Goal: Task Accomplishment & Management: Complete application form

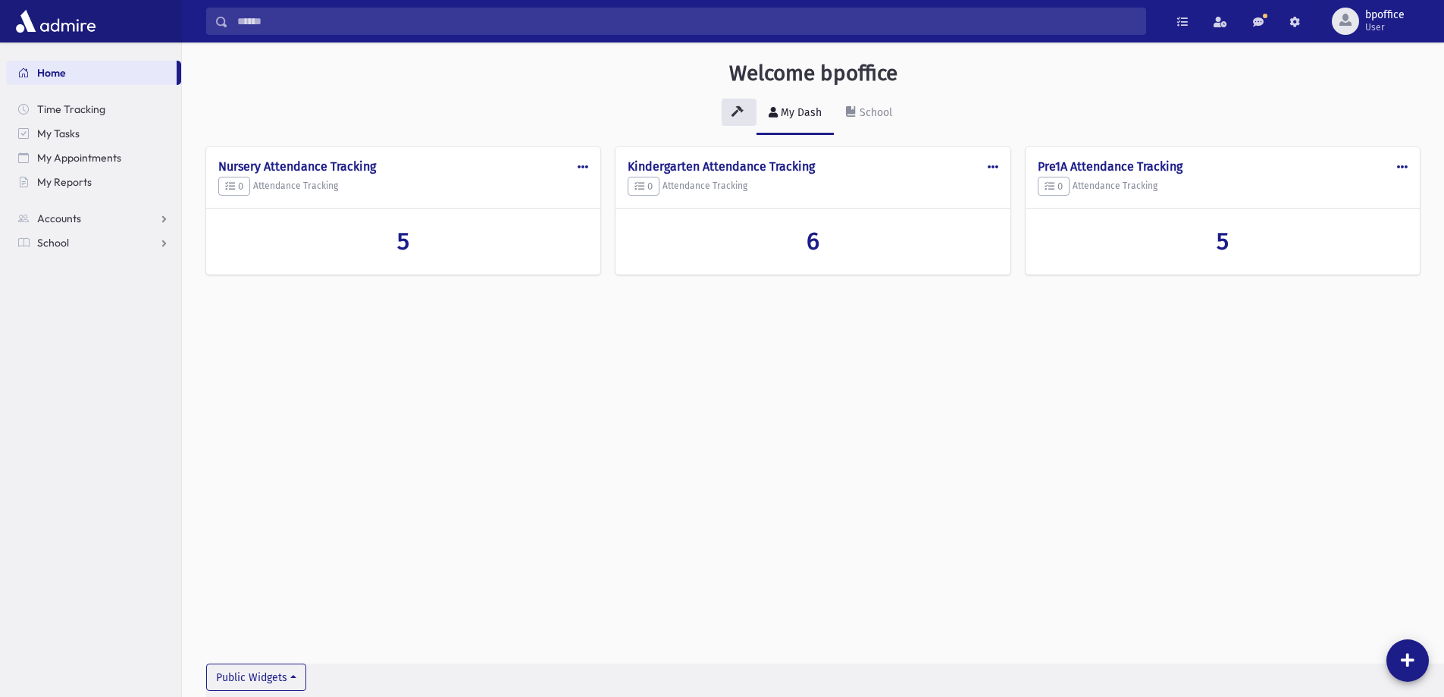
click at [80, 65] on link "Home" at bounding box center [91, 73] width 171 height 24
click at [50, 219] on span "Accounts" at bounding box center [59, 218] width 44 height 14
click at [61, 291] on span "School" at bounding box center [53, 291] width 32 height 14
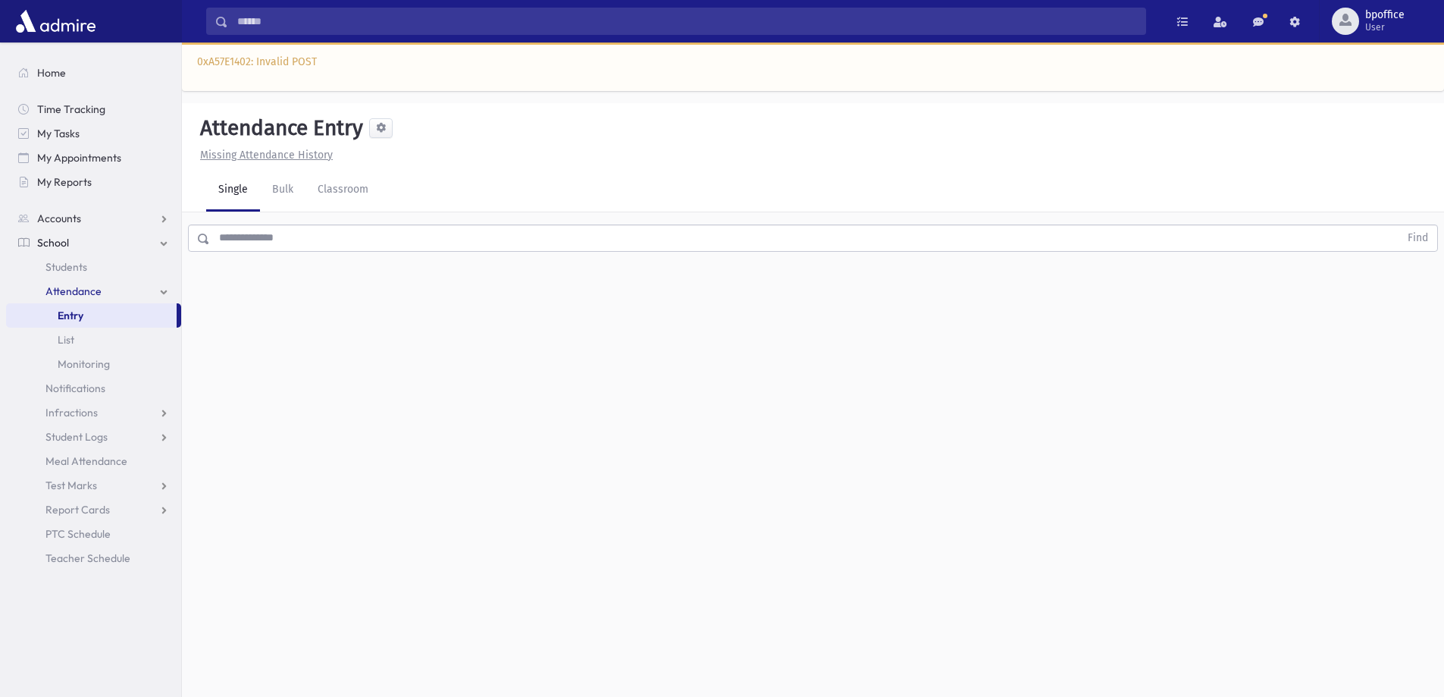
click at [825, 416] on div "Attendance Entry Missing Attendance History Single Bulk Classroom Find 0 record…" at bounding box center [813, 430] width 1262 height 654
click at [323, 233] on input "text" at bounding box center [804, 237] width 1189 height 27
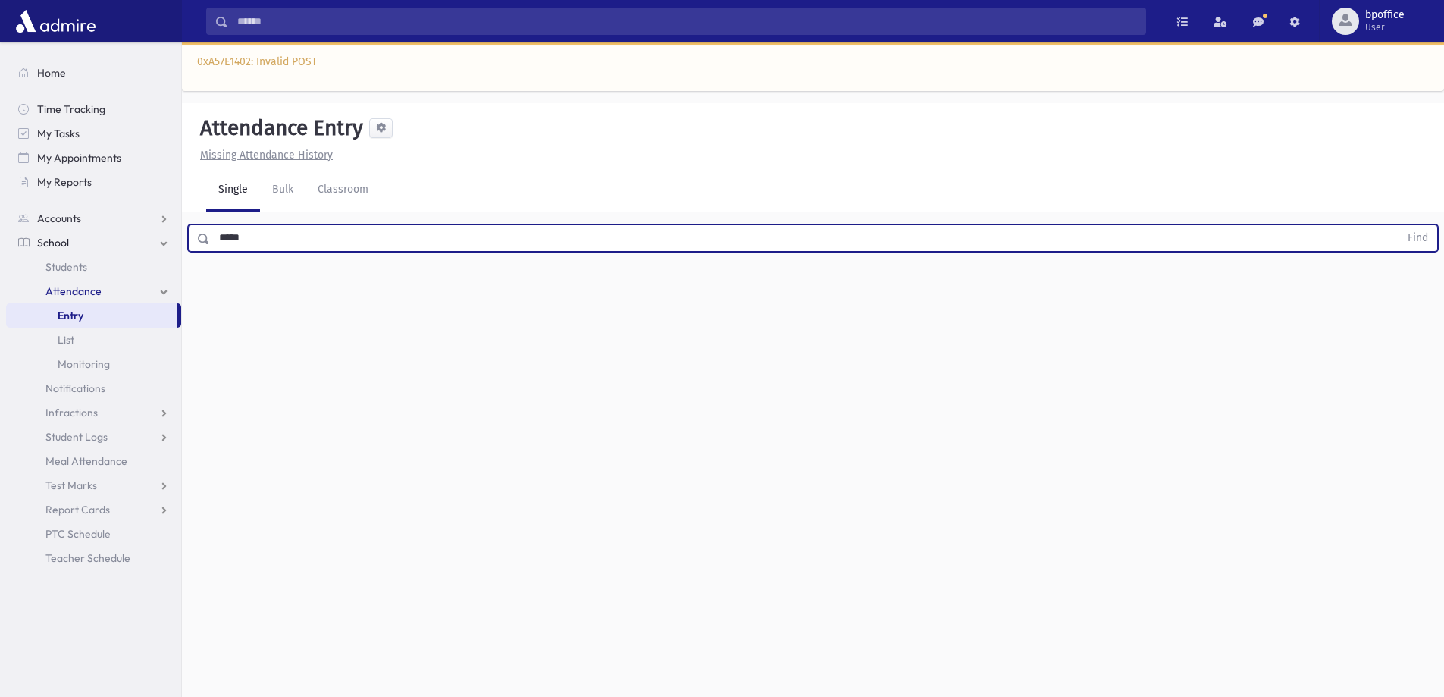
type input "*****"
click at [1398, 225] on button "Find" at bounding box center [1417, 238] width 39 height 26
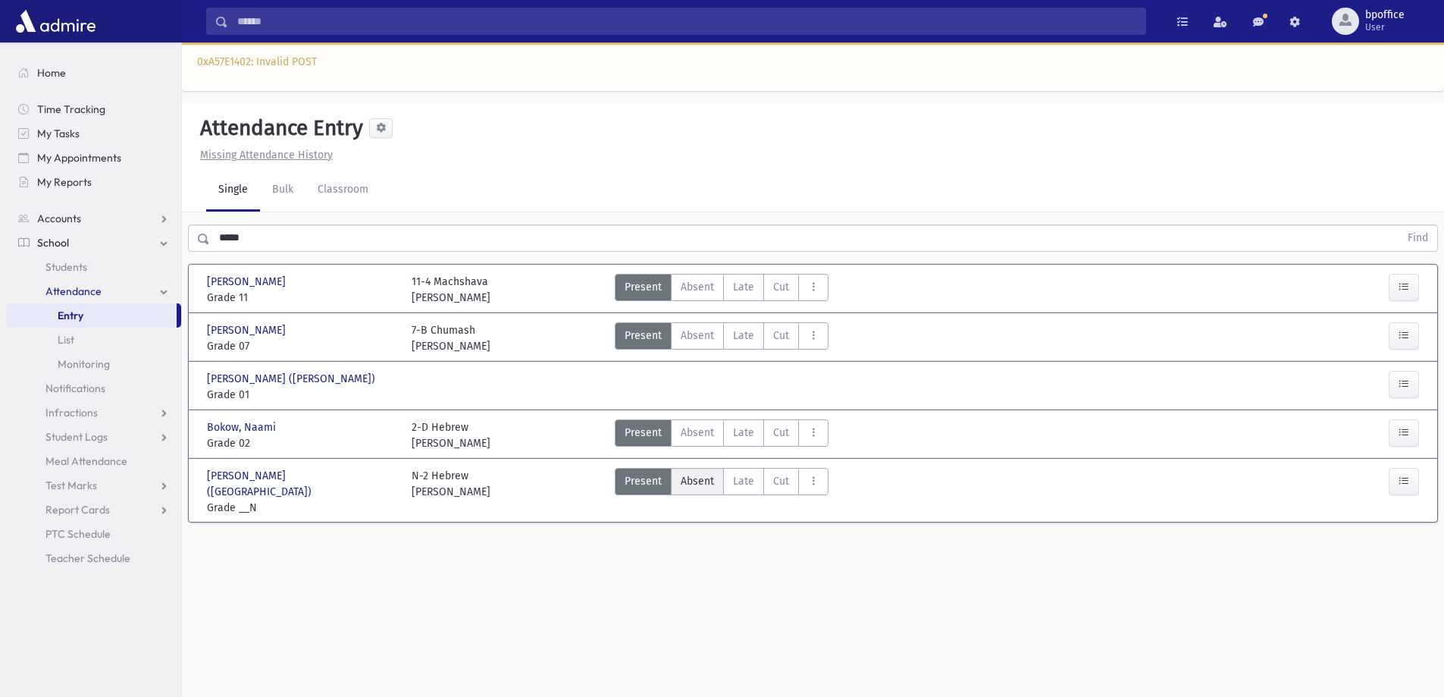
click at [700, 483] on span "Absent" at bounding box center [697, 481] width 33 height 16
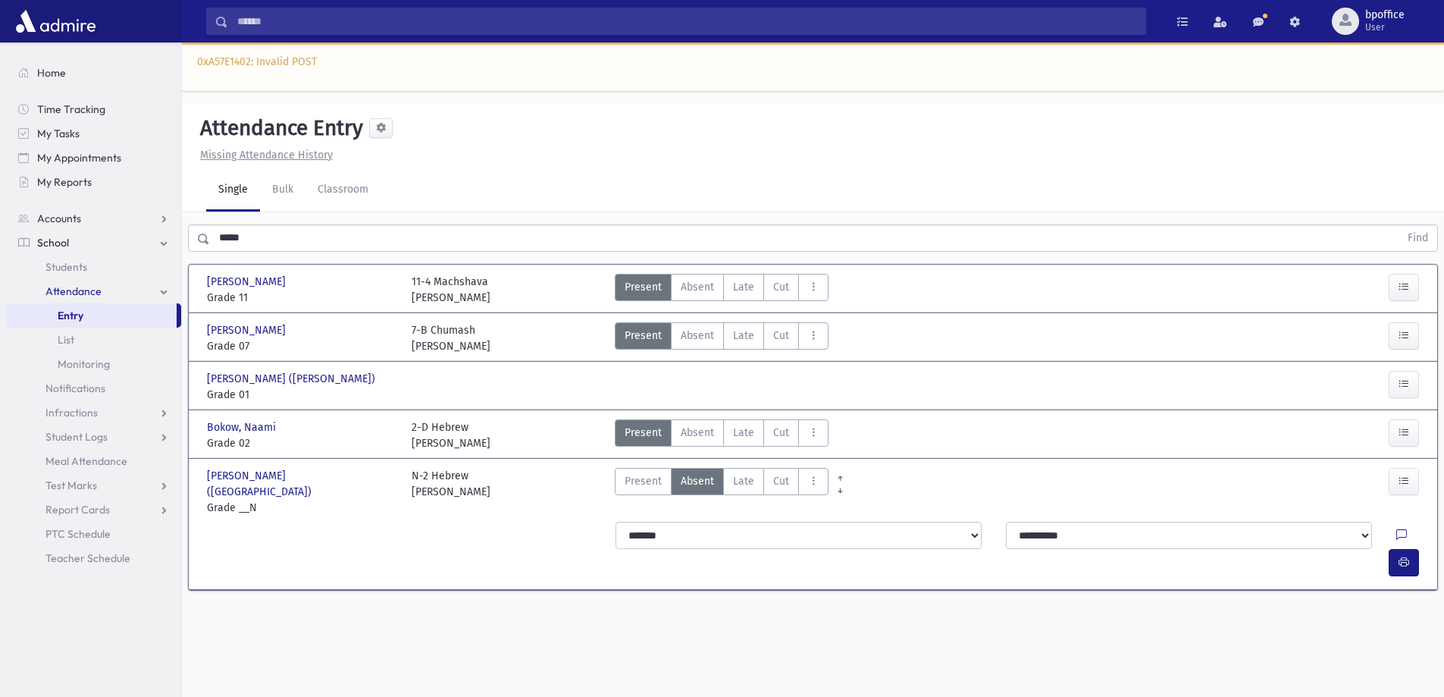
click at [106, 310] on link "Entry" at bounding box center [91, 315] width 171 height 24
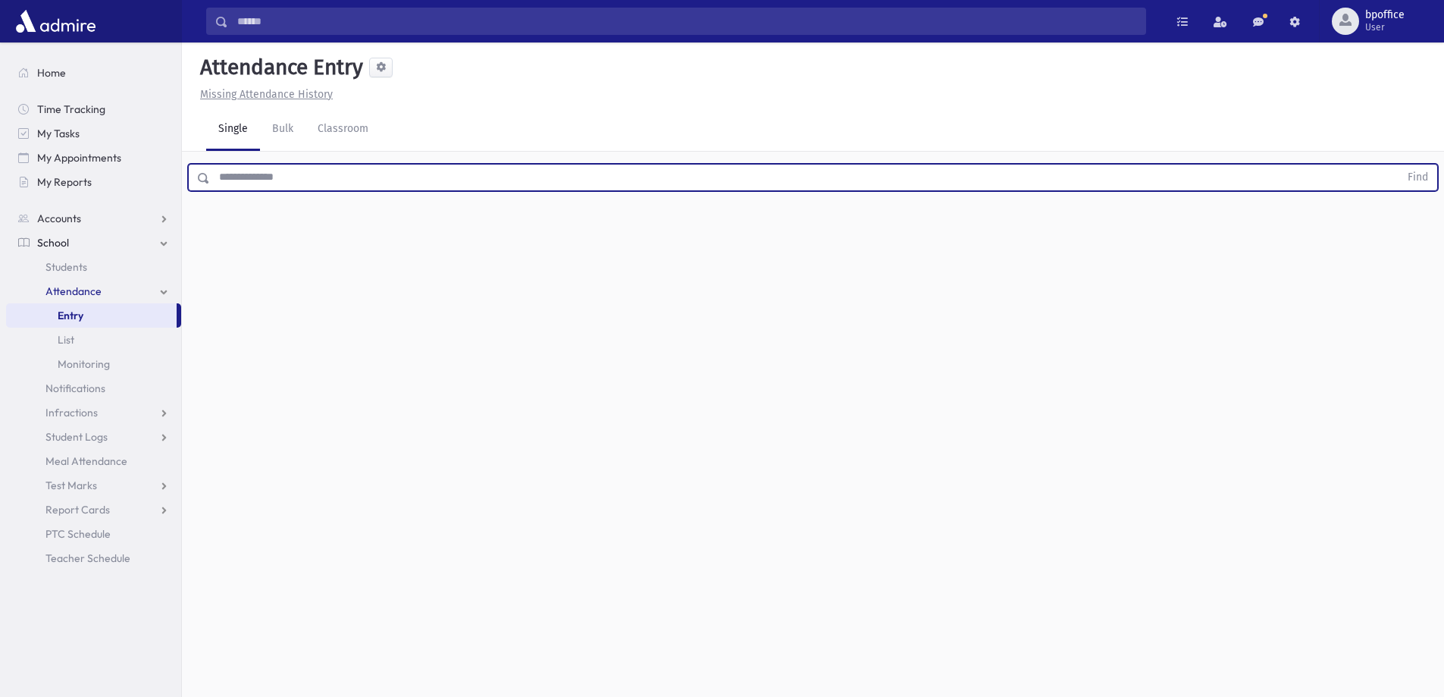
click at [267, 182] on input "text" at bounding box center [804, 177] width 1189 height 27
type input "********"
click at [1398, 164] on button "Find" at bounding box center [1417, 177] width 39 height 26
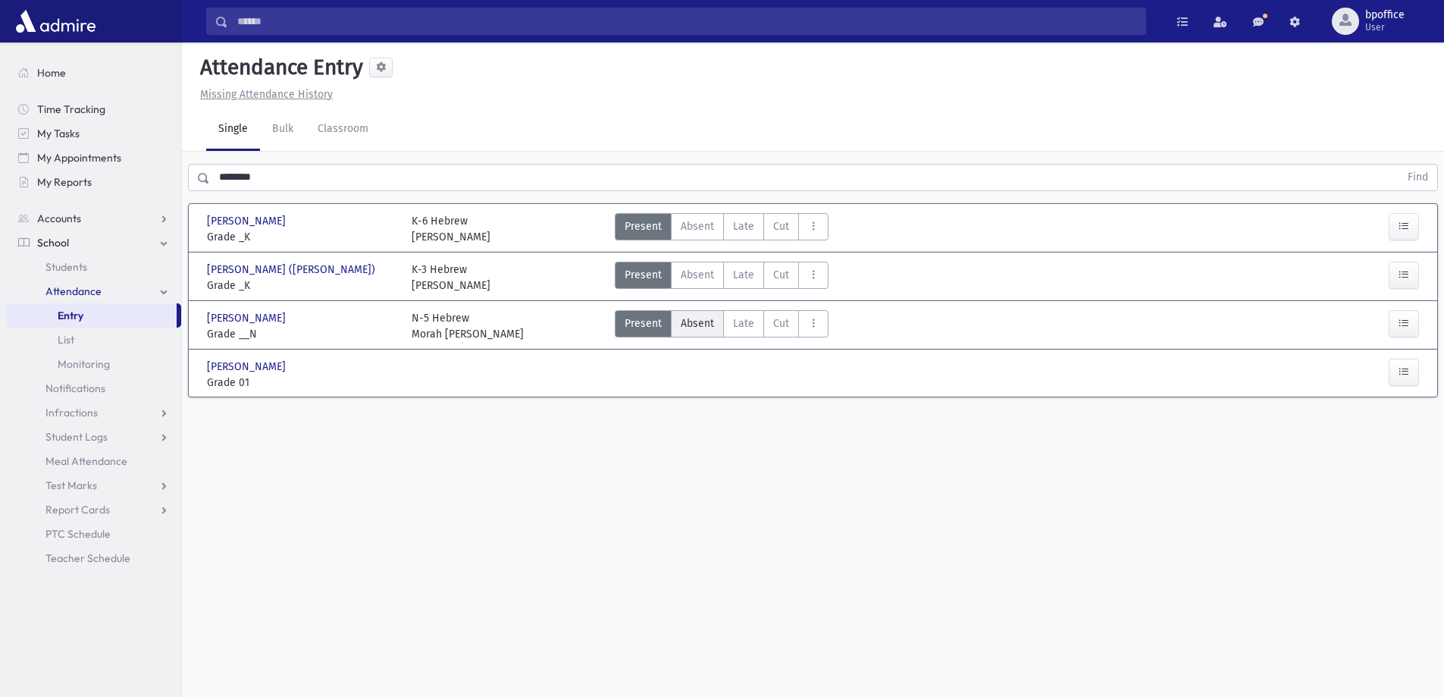
click at [683, 324] on span "Absent" at bounding box center [697, 323] width 33 height 16
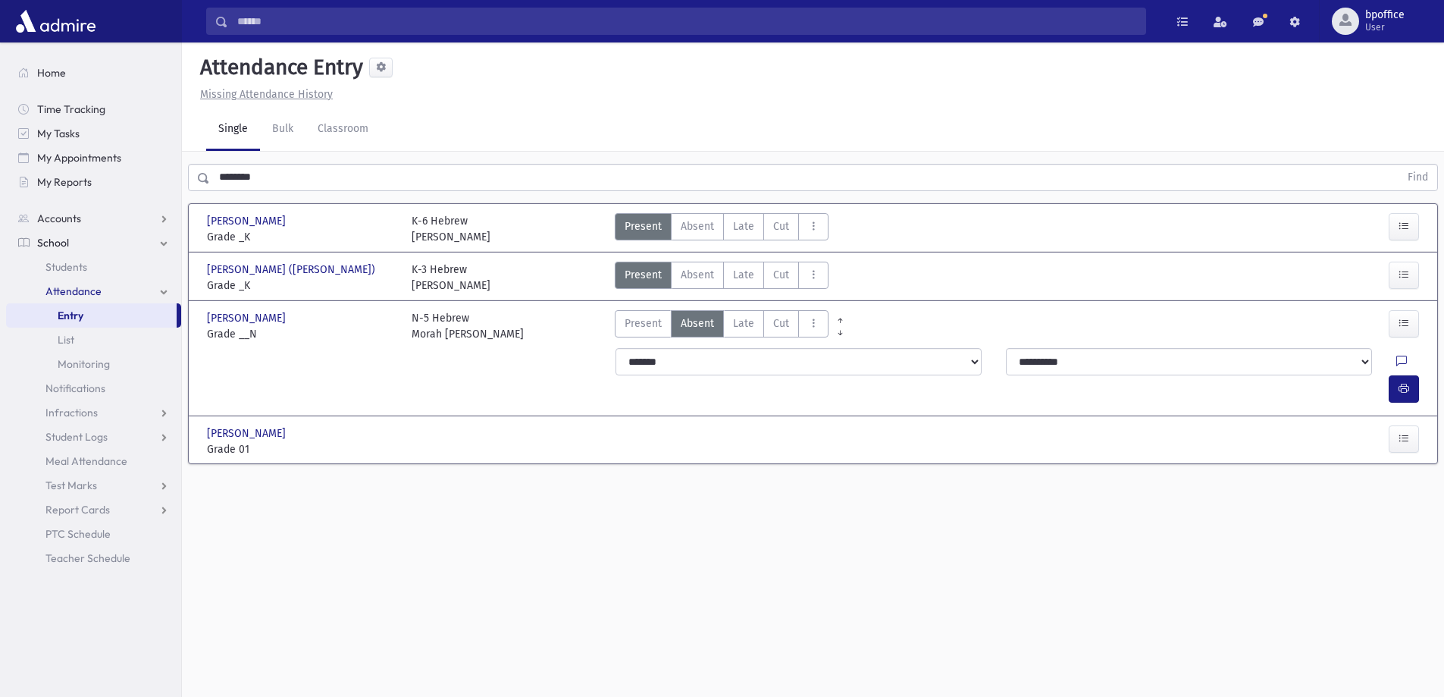
click at [114, 312] on link "Entry" at bounding box center [91, 315] width 171 height 24
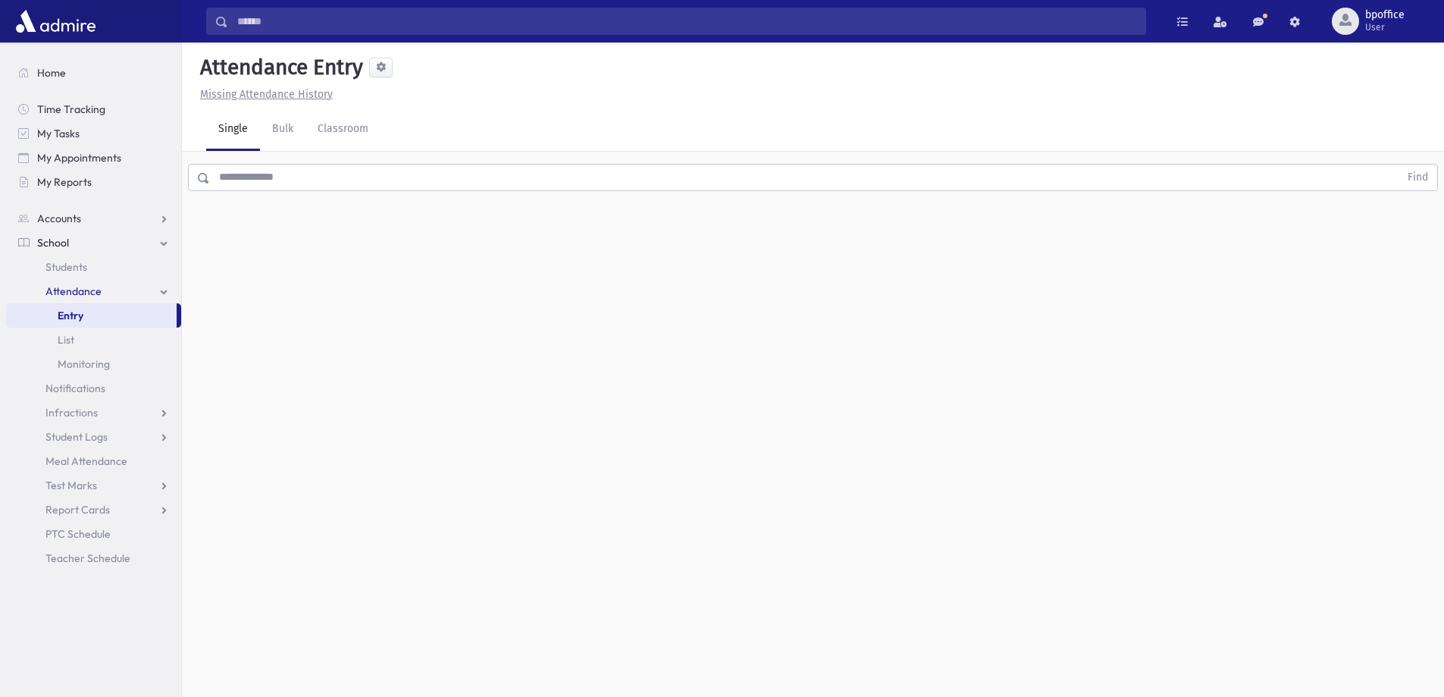
click at [238, 175] on input "text" at bounding box center [804, 177] width 1189 height 27
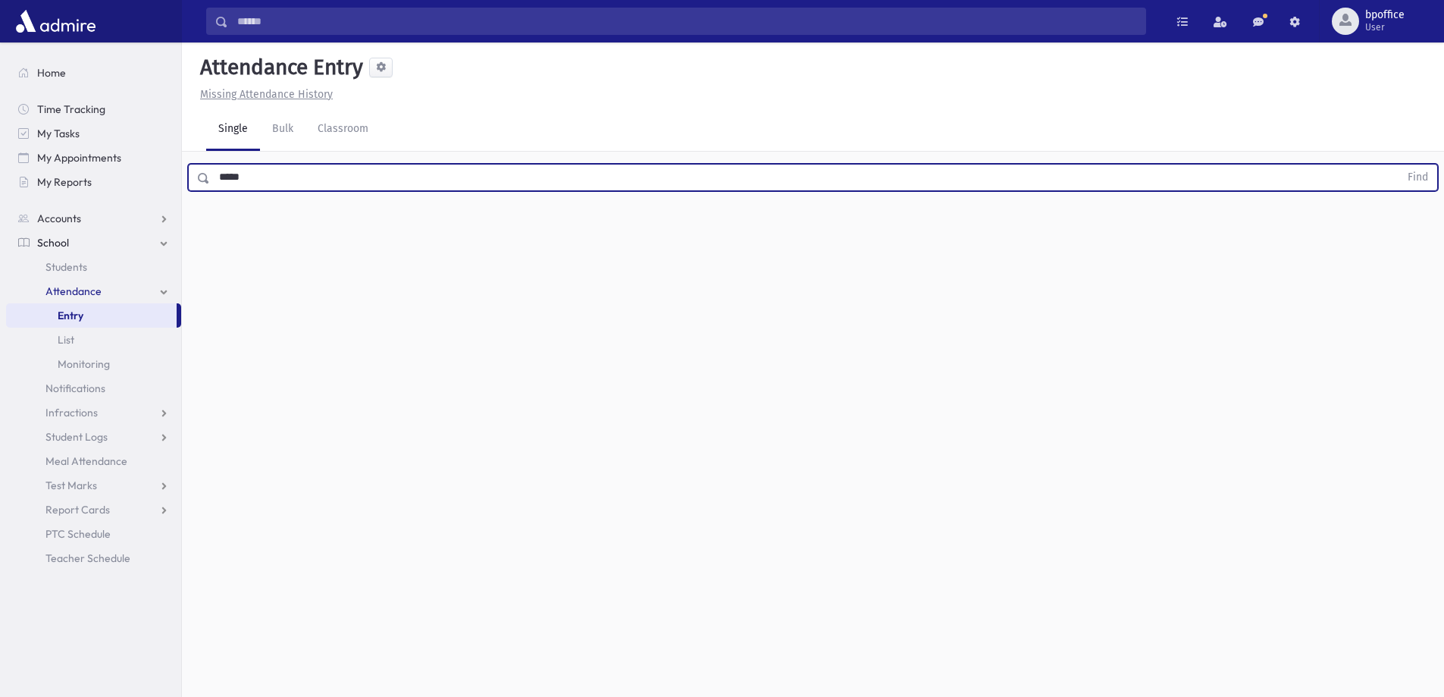
type input "*****"
click at [1398, 164] on button "Find" at bounding box center [1417, 177] width 39 height 26
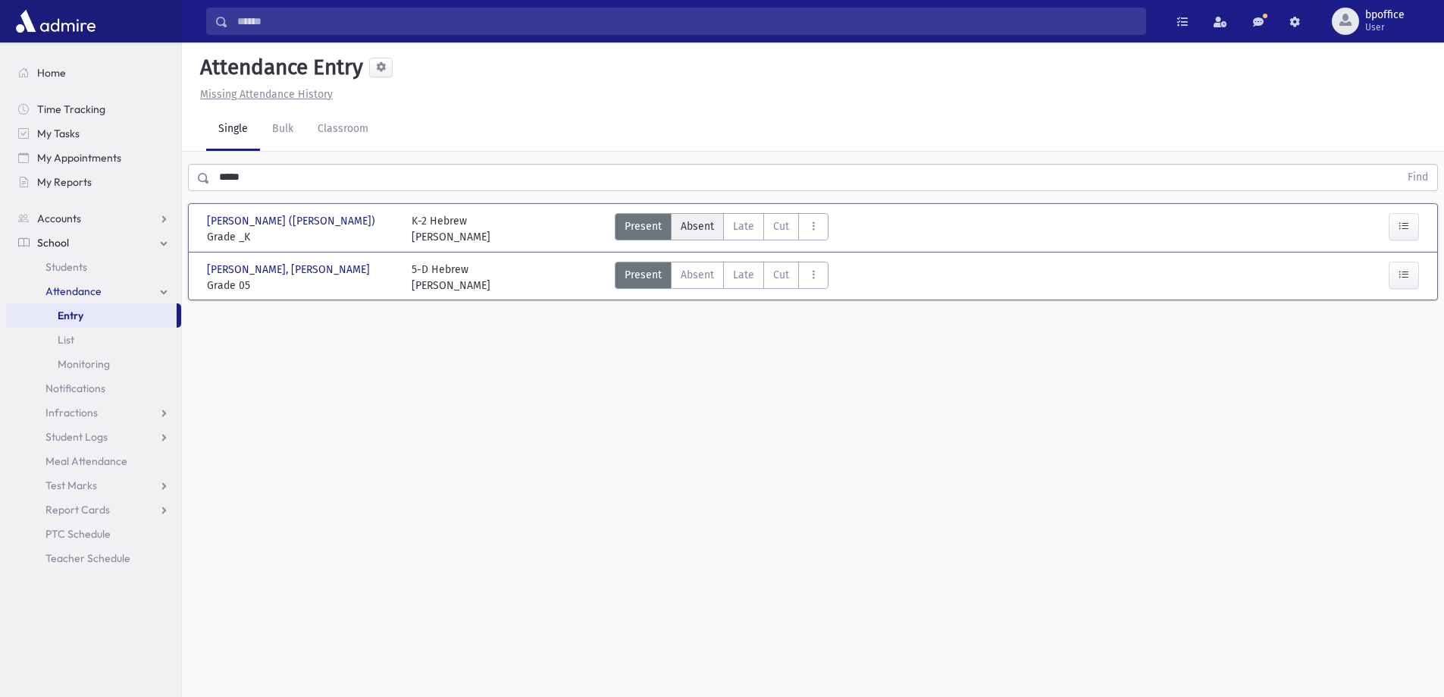
click at [686, 231] on span "Absent" at bounding box center [697, 226] width 33 height 16
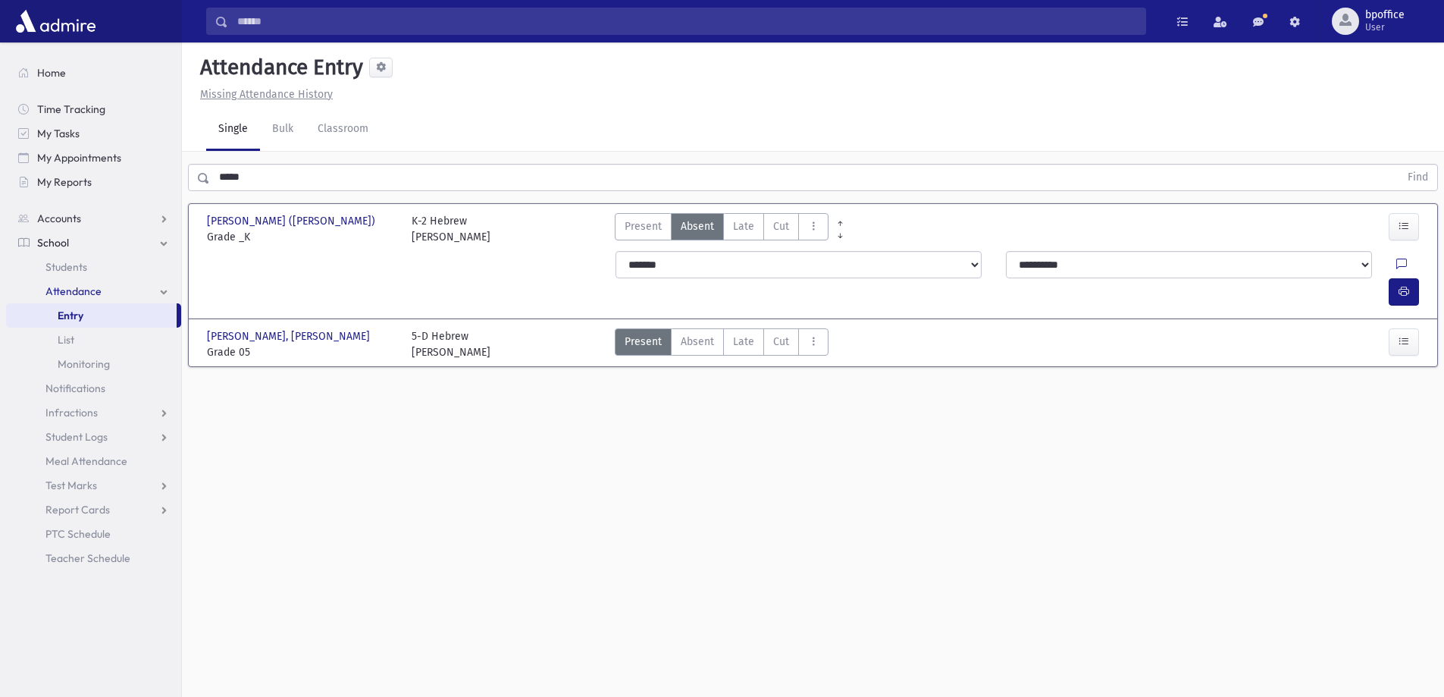
click at [91, 314] on link "Entry" at bounding box center [91, 315] width 171 height 24
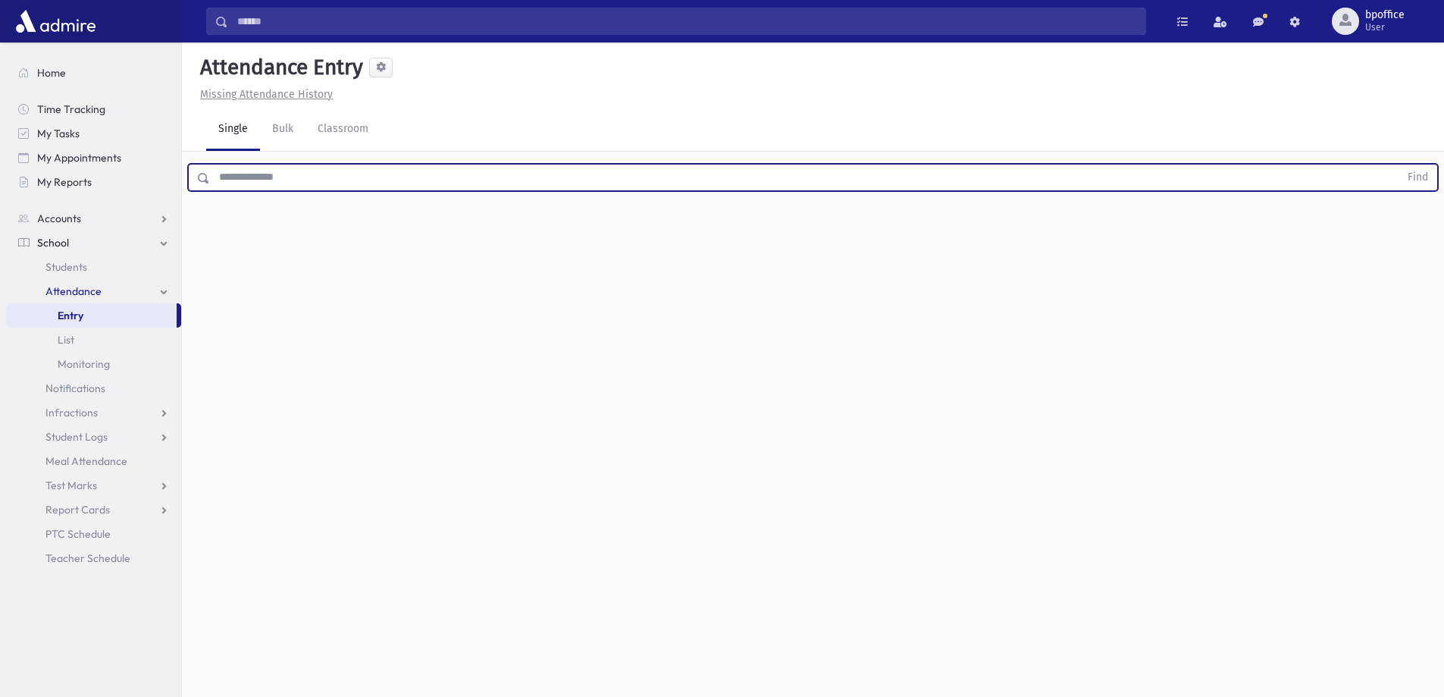
click at [267, 181] on input "text" at bounding box center [804, 177] width 1189 height 27
type input "******"
click at [1398, 164] on button "Find" at bounding box center [1417, 177] width 39 height 26
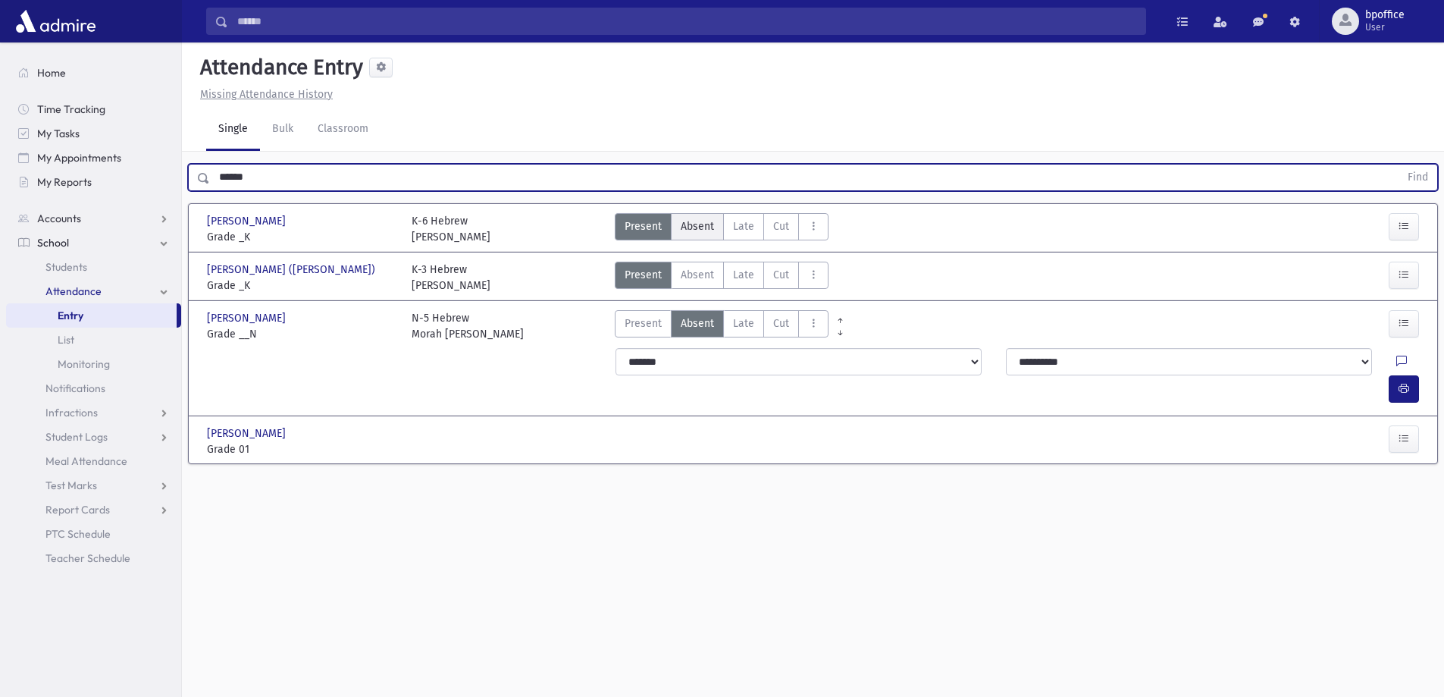
click at [688, 233] on span "Absent" at bounding box center [697, 226] width 33 height 16
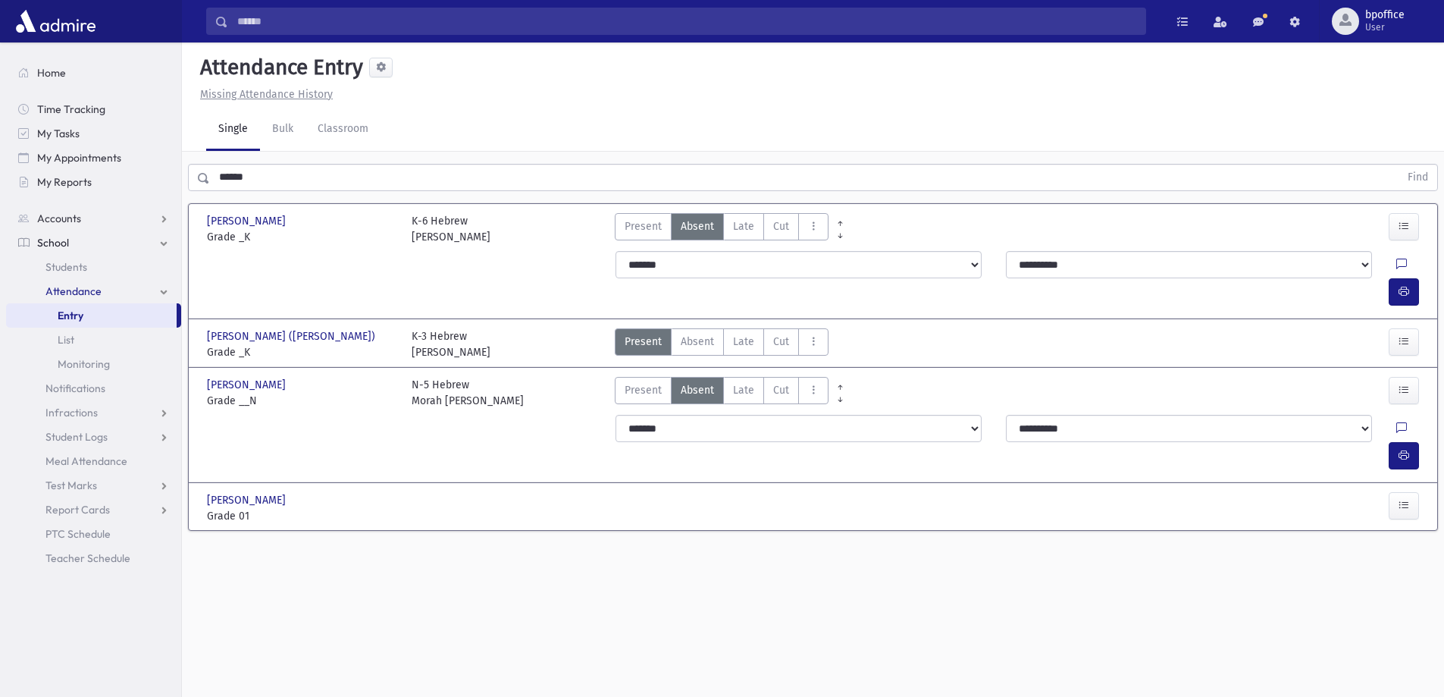
click at [103, 316] on link "Entry" at bounding box center [91, 315] width 171 height 24
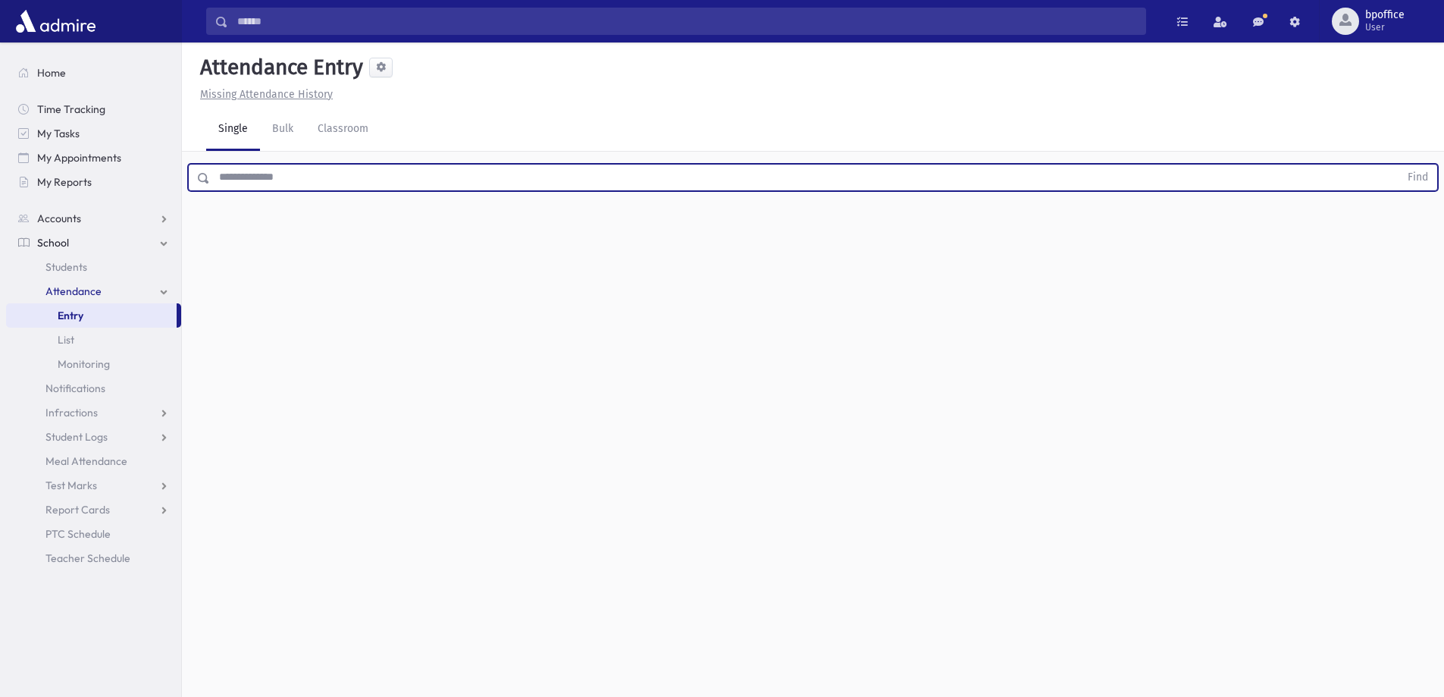
click at [266, 178] on input "text" at bounding box center [804, 177] width 1189 height 27
type input "*******"
click at [1398, 164] on button "Find" at bounding box center [1417, 177] width 39 height 26
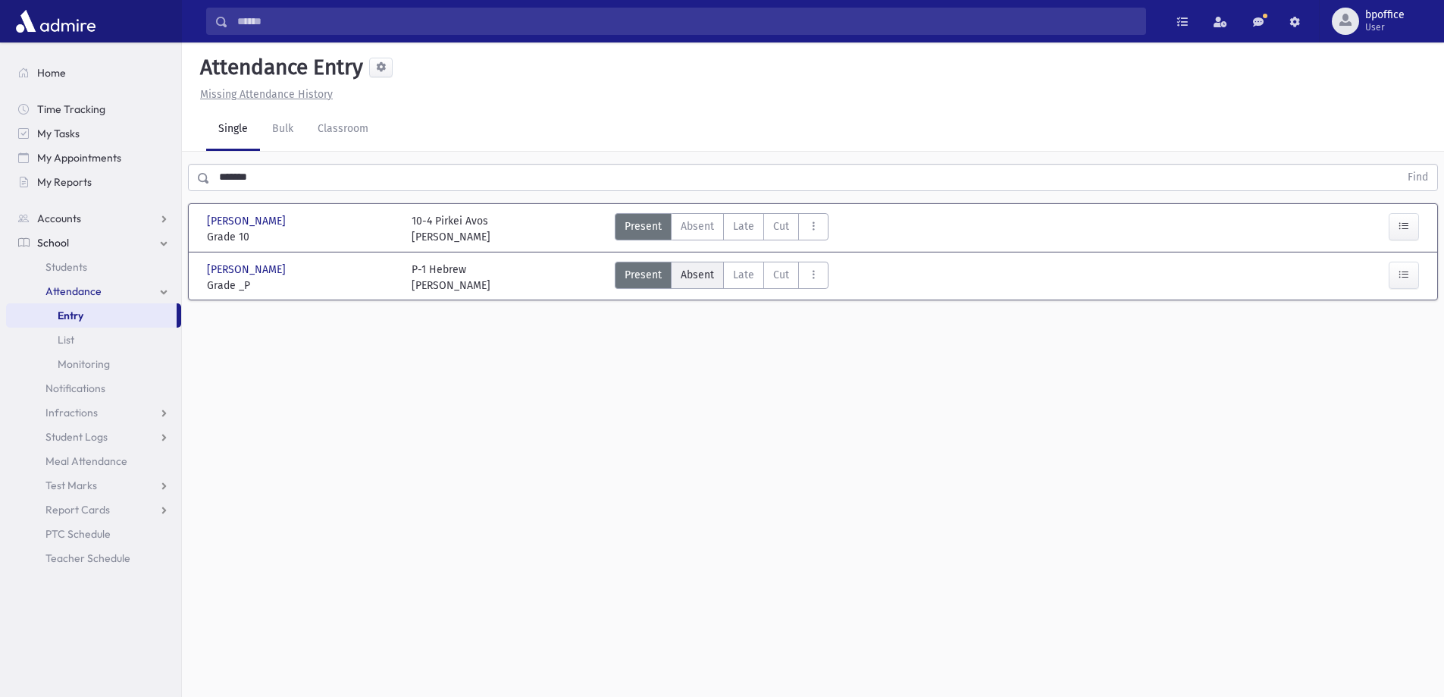
click at [681, 279] on span "Absent" at bounding box center [697, 275] width 33 height 16
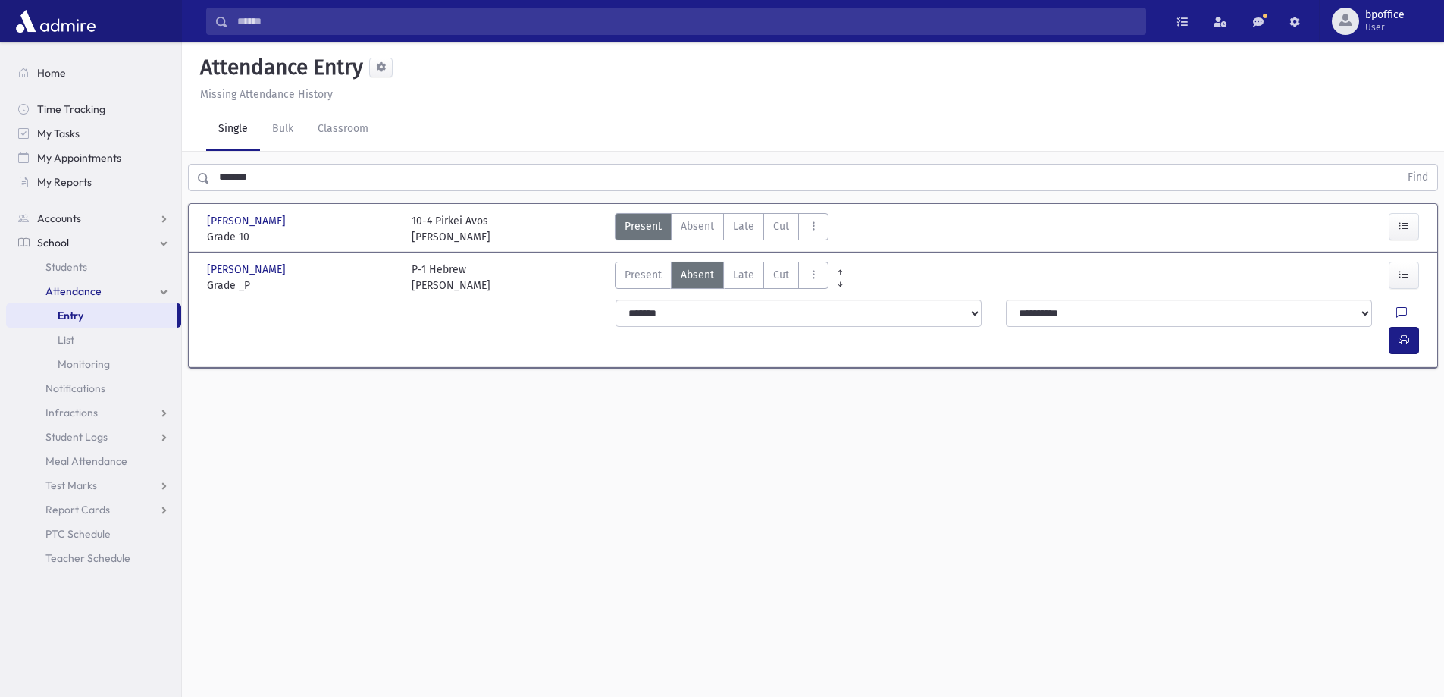
click at [82, 312] on span "Entry" at bounding box center [71, 315] width 26 height 14
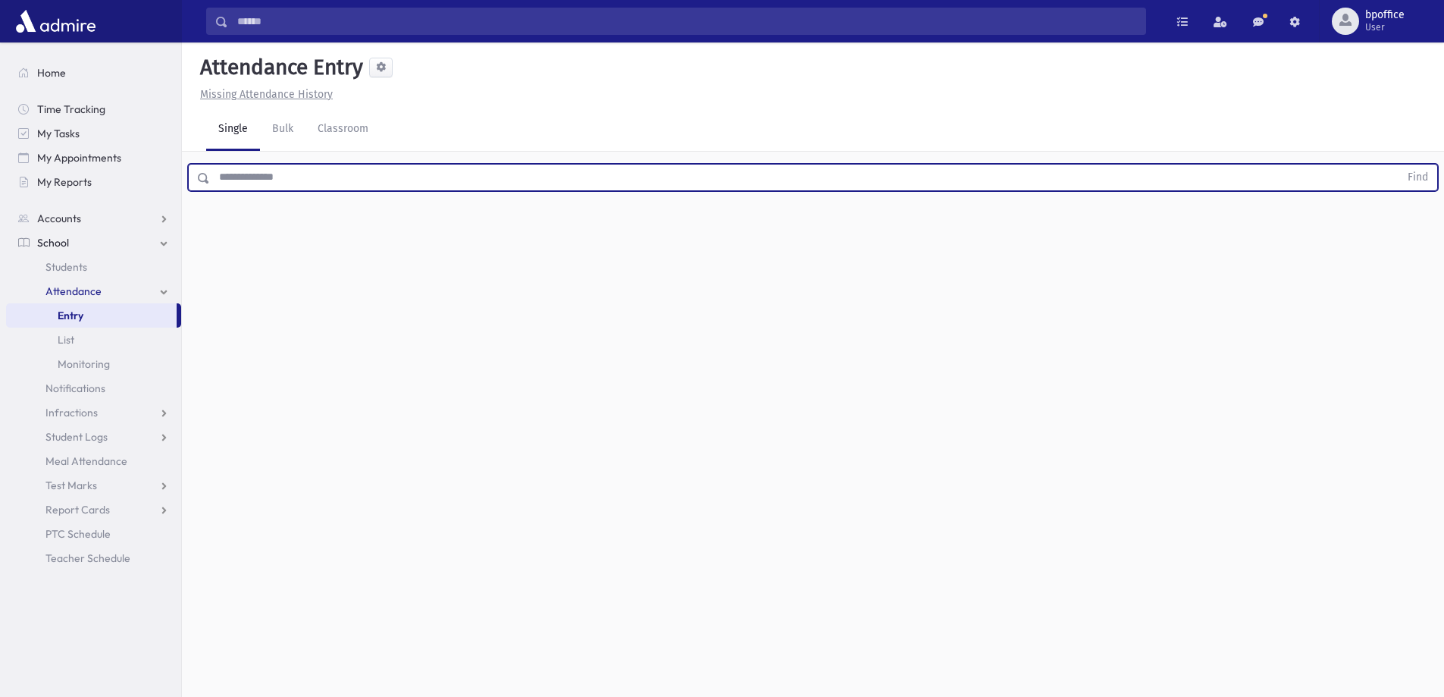
click at [268, 177] on input "text" at bounding box center [804, 177] width 1189 height 27
type input "*****"
click at [1398, 164] on button "Find" at bounding box center [1417, 177] width 39 height 26
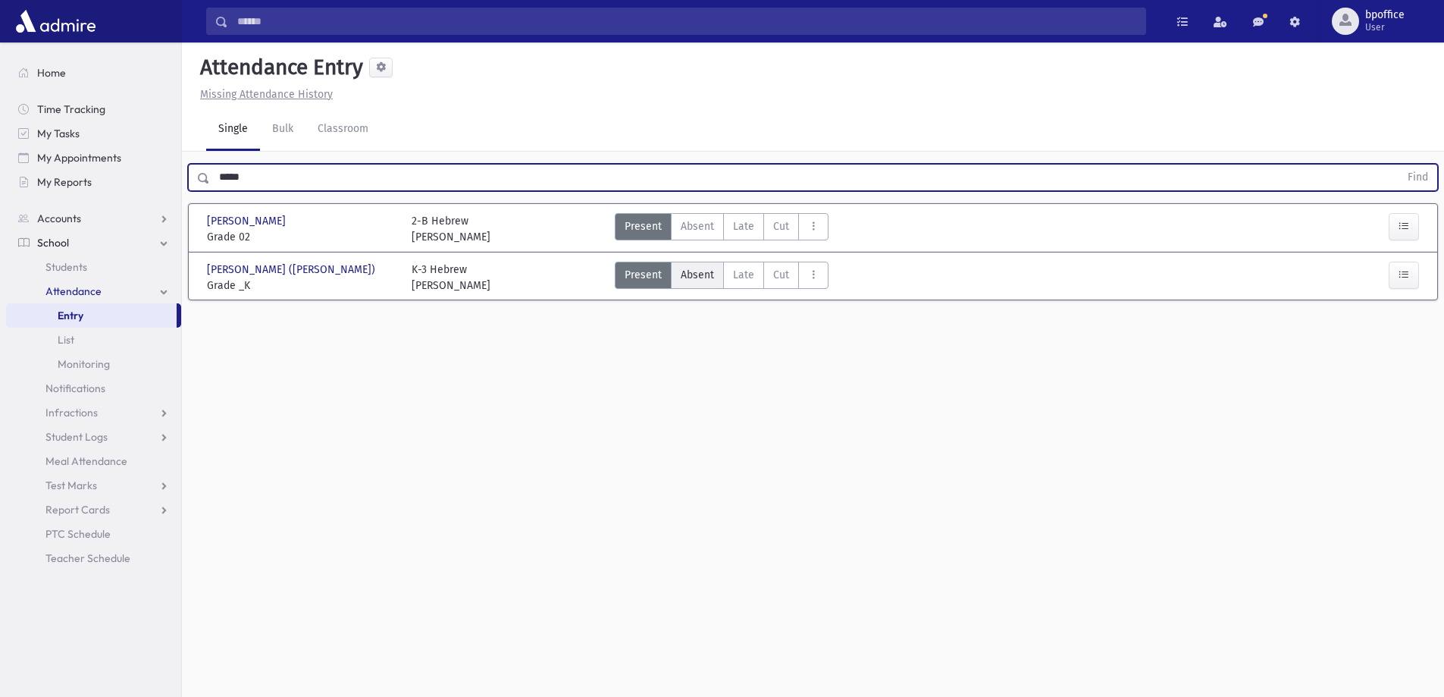
click at [697, 274] on span "Absent" at bounding box center [697, 275] width 33 height 16
